Goal: Feedback & Contribution: Submit feedback/report problem

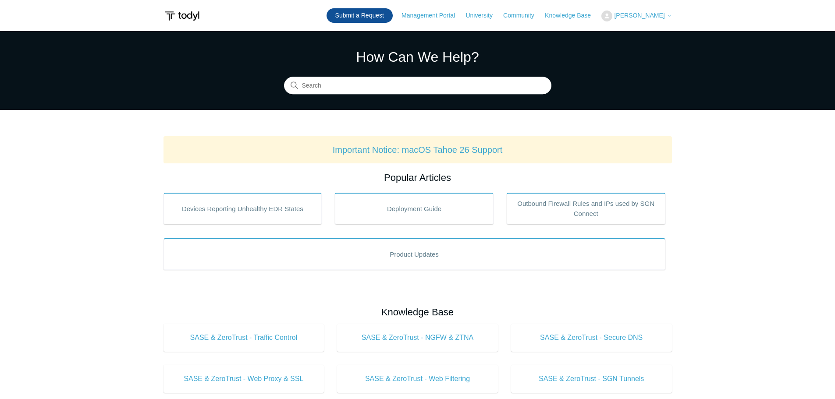
click at [361, 13] on link "Submit a Request" at bounding box center [359, 15] width 66 height 14
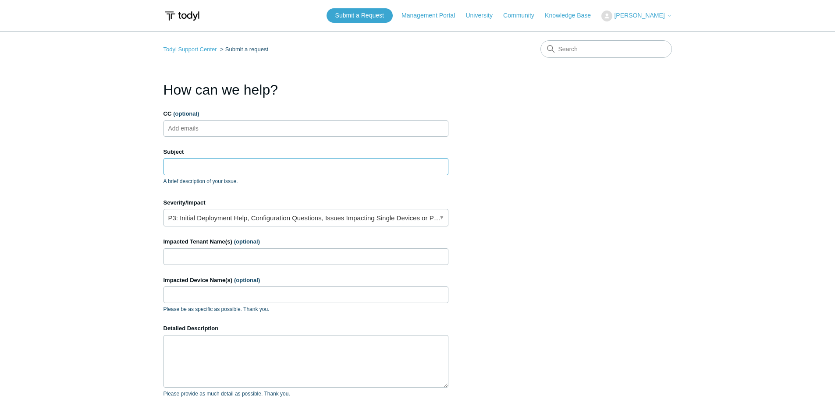
click at [208, 167] on input "Subject" at bounding box center [305, 166] width 285 height 17
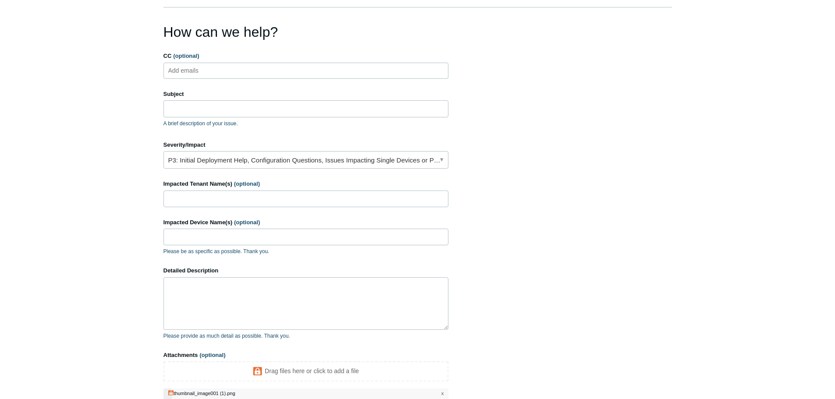
scroll to position [57, 0]
click at [418, 163] on link "P3: Initial Deployment Help, Configuration Questions, Issues Impacting Single D…" at bounding box center [305, 161] width 285 height 18
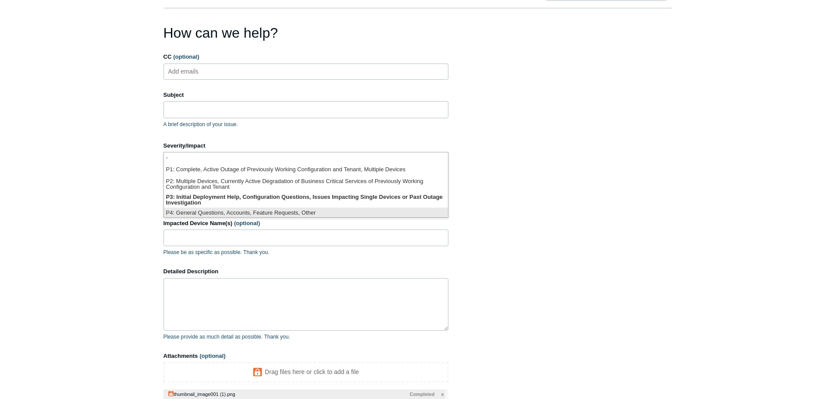
scroll to position [2, 0]
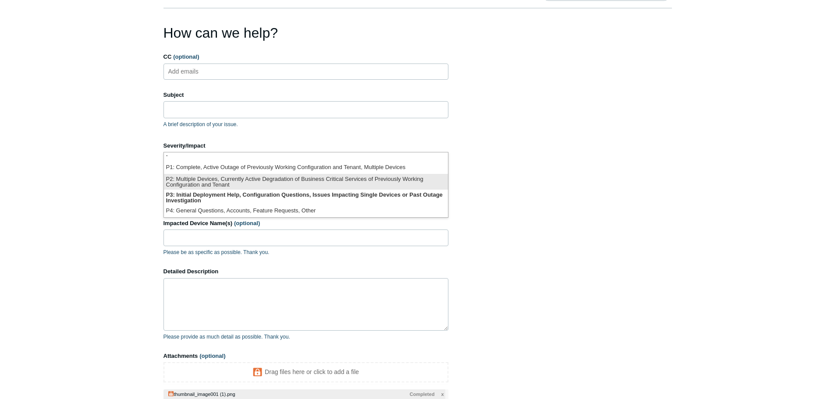
click at [206, 184] on li "P2: Multiple Devices, Currently Active Degradation of Business Critical Service…" at bounding box center [306, 182] width 284 height 16
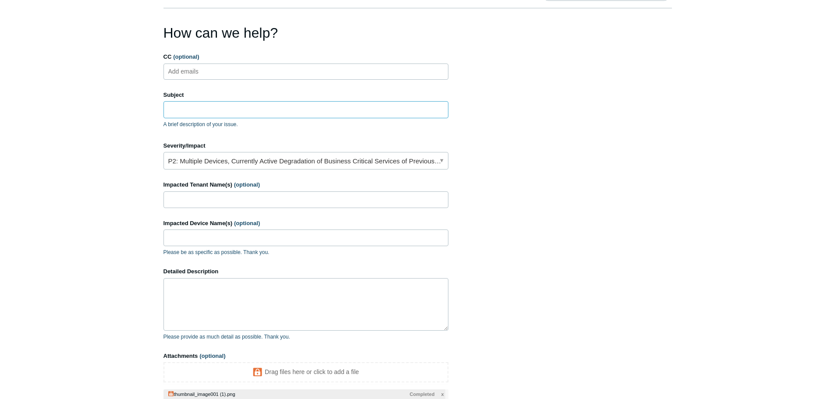
click at [194, 109] on input "Subject" at bounding box center [305, 109] width 285 height 17
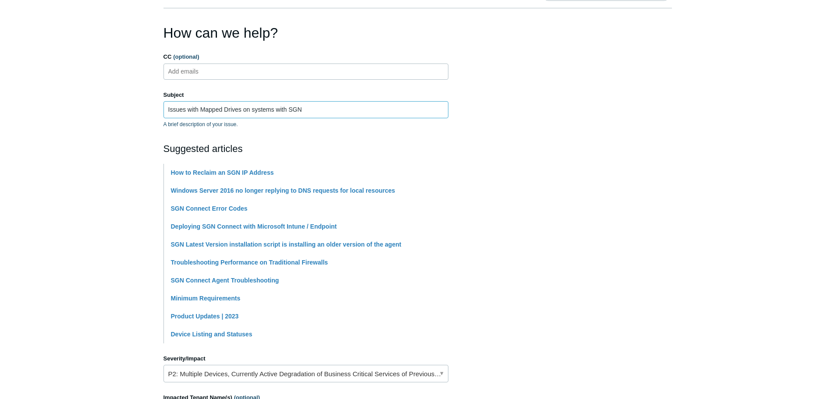
type input "Issues with Mapped Drives on systems with SGN"
click at [97, 156] on main "Todyl Support Center Submit a request How can we help? CC (optional) Add emails…" at bounding box center [417, 314] width 835 height 680
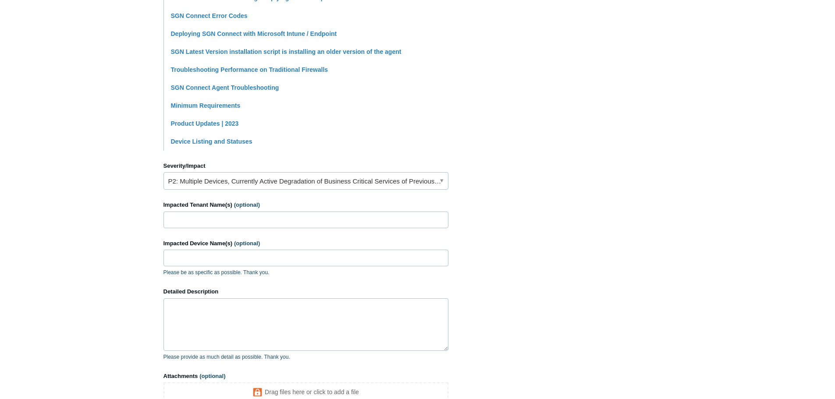
scroll to position [276, 0]
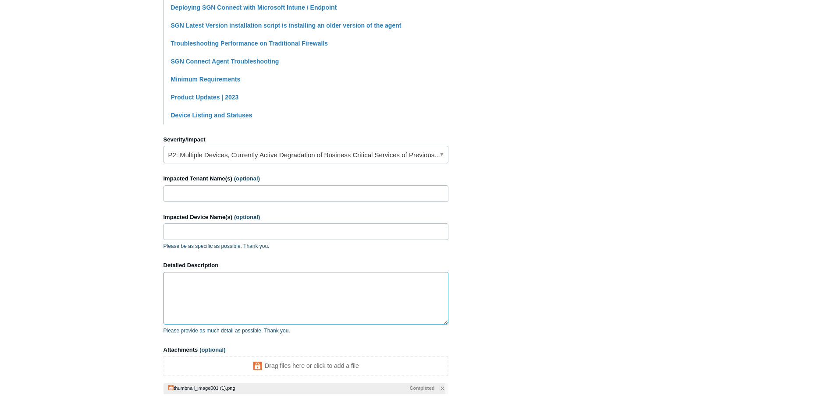
click at [230, 290] on textarea "Detailed Description" at bounding box center [305, 298] width 285 height 53
click at [225, 196] on input "Impacted Tenant Name(s) (optional)" at bounding box center [305, 193] width 285 height 17
type input "Physicians Independent Management Services"
click at [216, 232] on input "Impacted Device Name(s) (optional)" at bounding box center [305, 231] width 285 height 17
click at [188, 287] on textarea "Detailed Description" at bounding box center [305, 298] width 285 height 53
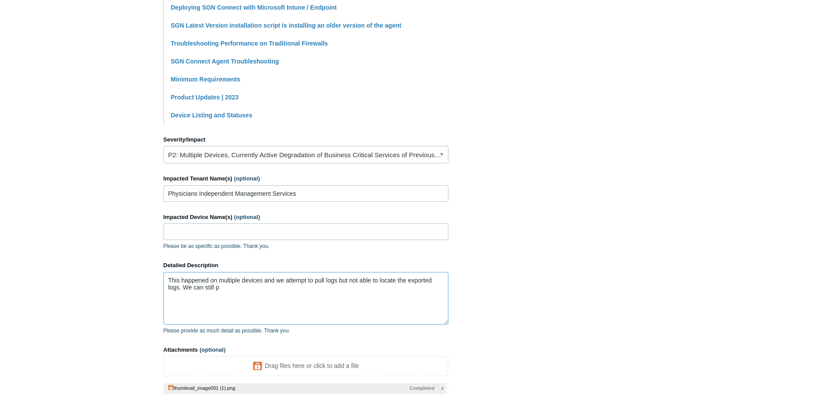
click at [245, 294] on textarea "This happened on multiple devices and we attempt to pull logs but not able to l…" at bounding box center [305, 298] width 285 height 53
click at [251, 295] on textarea "This happened on multiple devices and we attempt to pull logs but not able to l…" at bounding box center [305, 298] width 285 height 53
click at [306, 280] on textarea "This happened on multiple devices and we attempt to pull logs but not able to l…" at bounding box center [305, 298] width 285 height 53
click at [227, 287] on textarea "This happened on multiple devices and we attempted to pull logs but not able to…" at bounding box center [305, 298] width 285 height 53
click at [331, 286] on textarea "This happened on multiple devices and we attempted to pull logs but not able to…" at bounding box center [305, 298] width 285 height 53
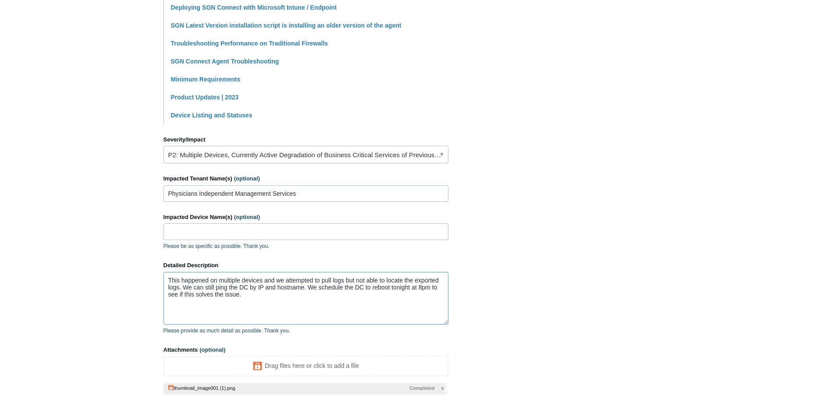
click at [255, 294] on textarea "This happened on multiple devices and we attempted to pull logs but not able to…" at bounding box center [305, 298] width 285 height 53
click at [223, 298] on textarea "This happened on multiple devices and we attempted to pull logs but not able to…" at bounding box center [305, 298] width 285 height 53
click at [205, 317] on textarea "This happened on multiple devices and we attempted to pull logs but not able to…" at bounding box center [305, 298] width 285 height 53
click at [204, 308] on textarea "This happened on multiple devices and we attempted to pull logs but not able to…" at bounding box center [305, 298] width 285 height 53
click at [198, 298] on textarea "This happened on multiple devices and we attempted to pull logs but not able to…" at bounding box center [305, 298] width 285 height 53
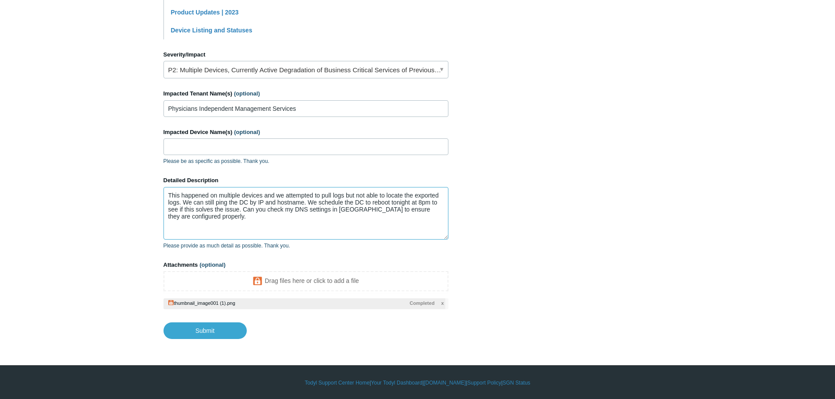
scroll to position [362, 0]
click at [230, 332] on input "Submit" at bounding box center [204, 331] width 83 height 18
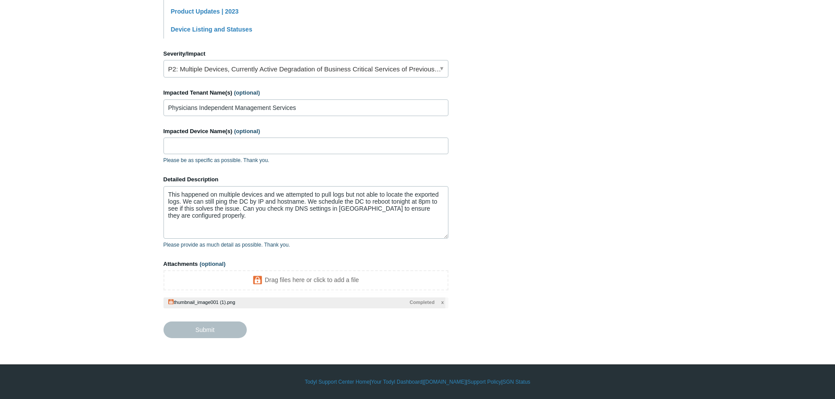
type textarea "This happened on multiple devices and we attempted to pull logs but not able to…"
